Goal: Information Seeking & Learning: Learn about a topic

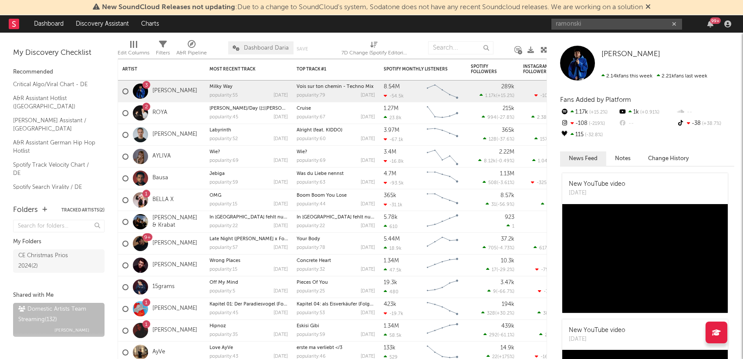
click at [592, 27] on input "ramonski" at bounding box center [617, 24] width 131 height 11
type input "ramonski"
click at [654, 7] on div "New SoundCloud Releases not updating : Due to a change to SoundCloud's system, …" at bounding box center [371, 7] width 743 height 15
click at [597, 26] on input "ramonski" at bounding box center [617, 24] width 131 height 11
click at [651, 7] on icon at bounding box center [648, 6] width 5 height 7
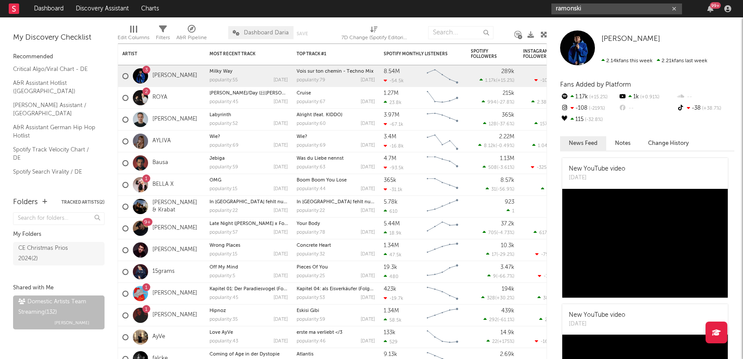
click at [641, 12] on input "ramonski" at bounding box center [617, 8] width 131 height 11
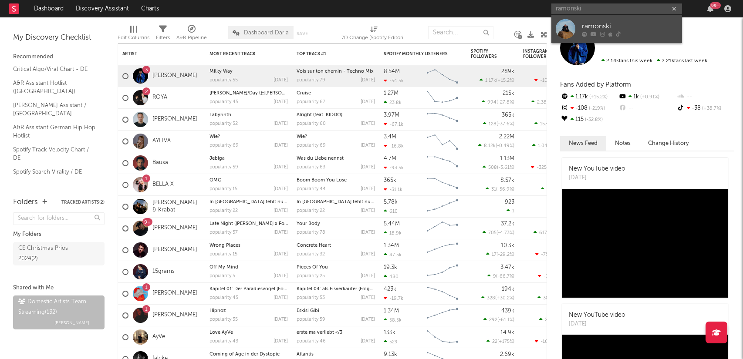
click at [620, 24] on div "ramonski" at bounding box center [630, 26] width 96 height 10
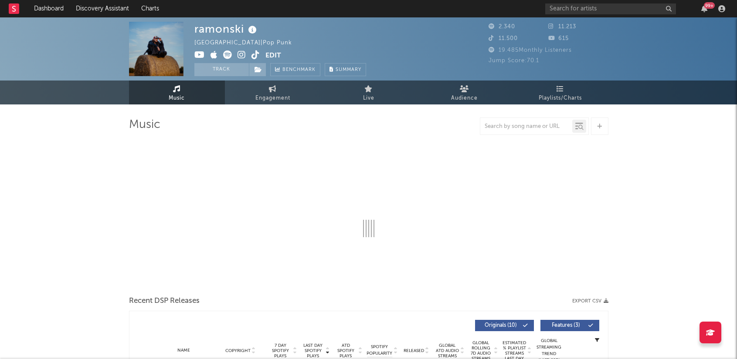
select select "6m"
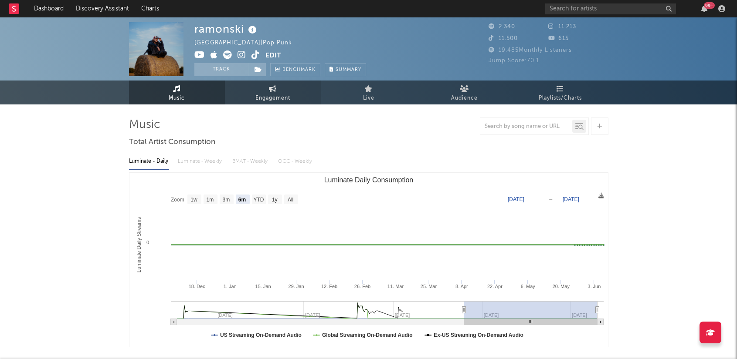
click at [267, 92] on link "Engagement" at bounding box center [273, 93] width 96 height 24
select select "1w"
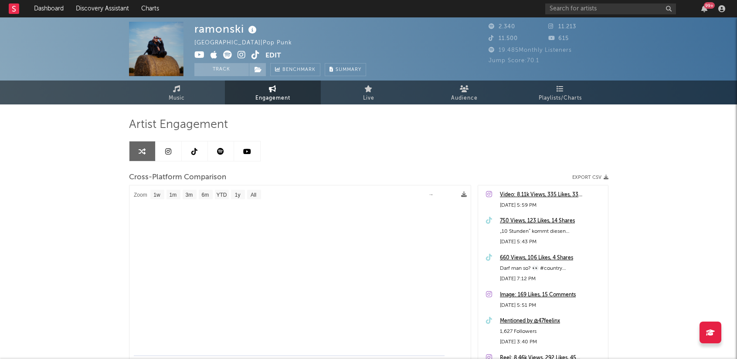
select select "1m"
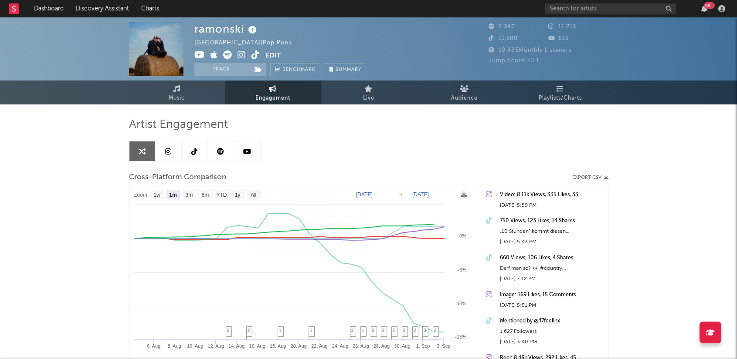
click at [173, 150] on link at bounding box center [169, 152] width 26 height 20
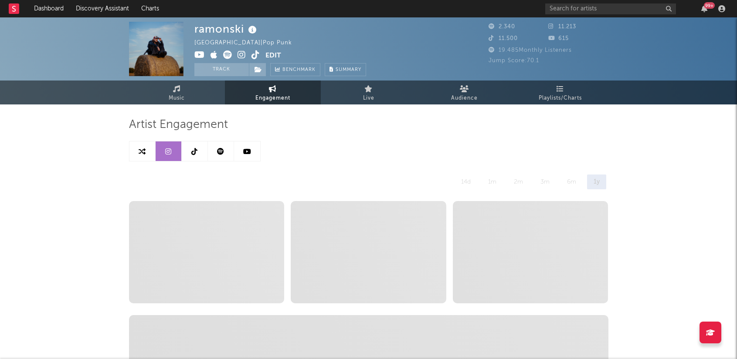
select select "6m"
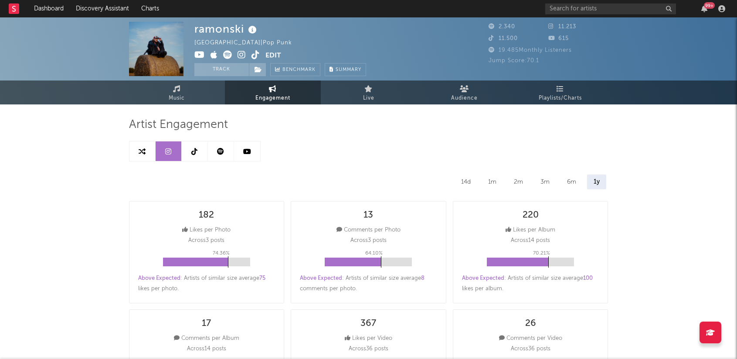
click at [201, 157] on link at bounding box center [195, 152] width 26 height 20
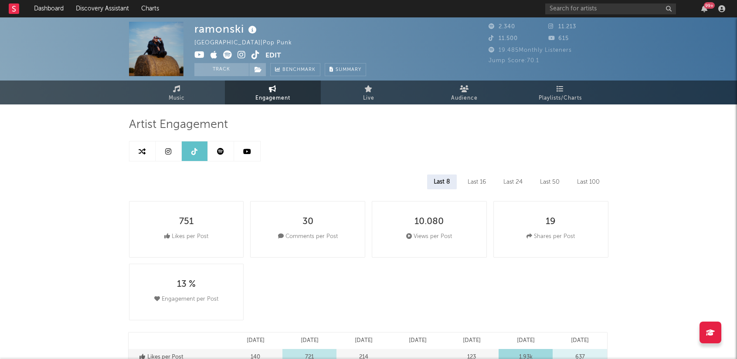
select select "6m"
click at [164, 150] on link at bounding box center [169, 152] width 26 height 20
select select "6m"
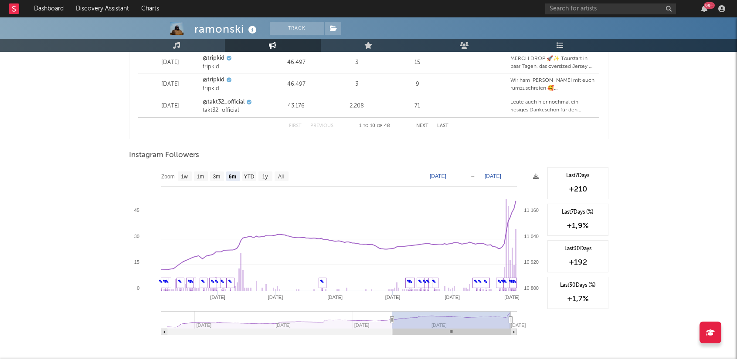
scroll to position [1264, 0]
